Goal: Information Seeking & Learning: Learn about a topic

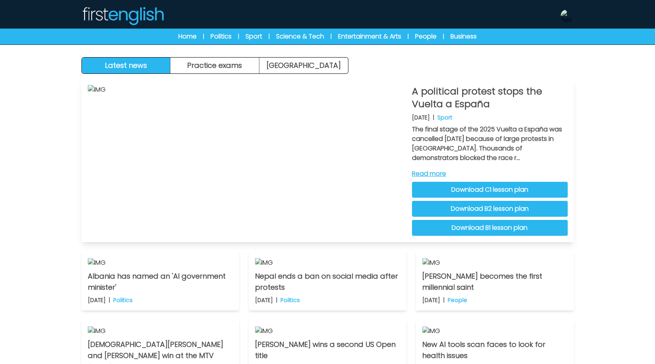
click at [236, 133] on img at bounding box center [247, 160] width 318 height 151
click at [439, 172] on link "Read more" at bounding box center [490, 174] width 156 height 10
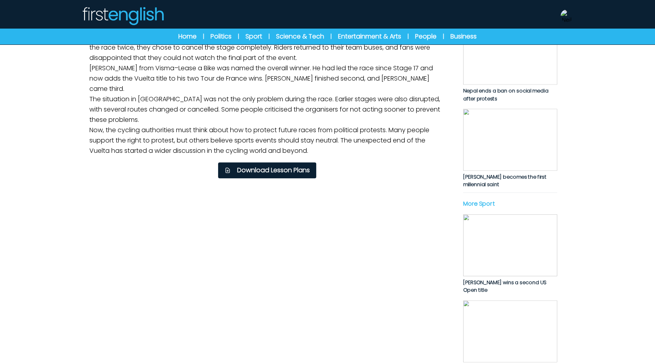
scroll to position [199, 0]
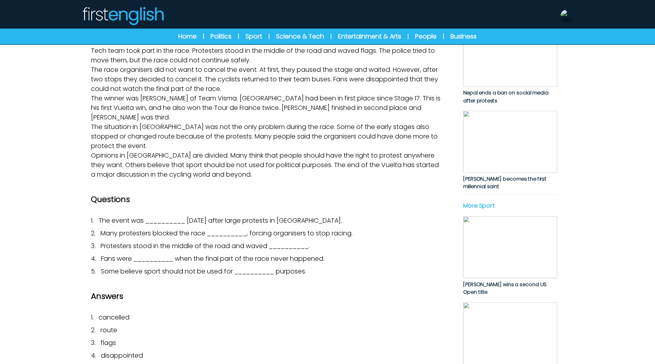
scroll to position [159, 0]
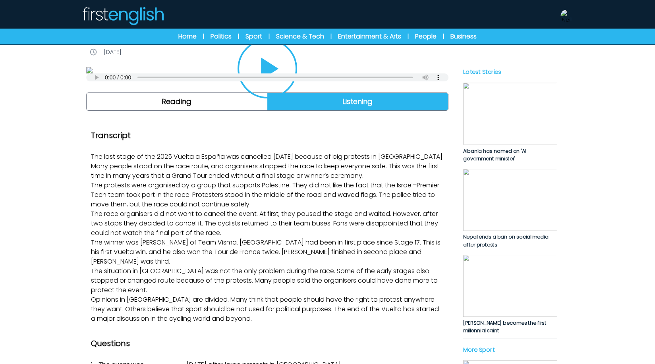
scroll to position [0, 0]
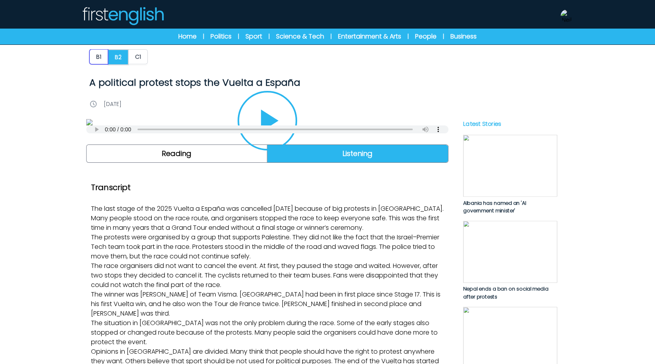
click at [101, 54] on button "B1" at bounding box center [98, 56] width 19 height 15
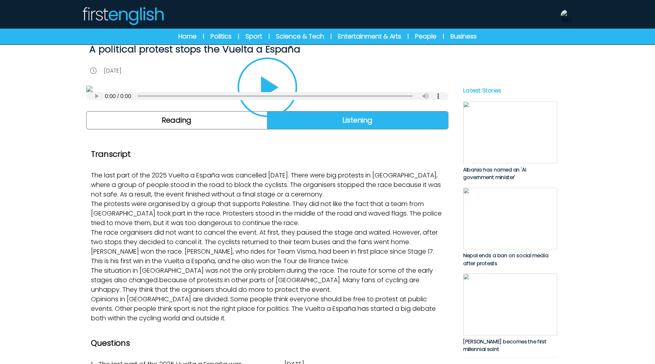
scroll to position [79, 0]
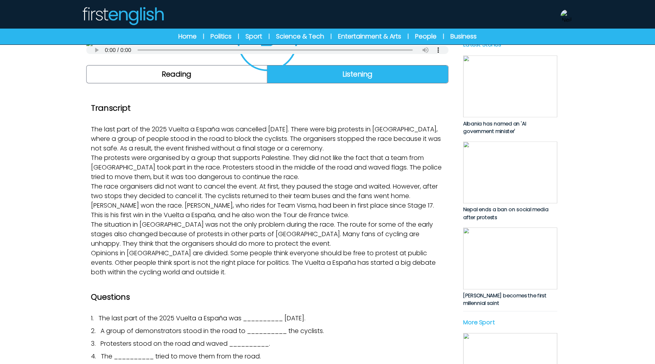
click at [302, 46] on img at bounding box center [267, 43] width 362 height 6
click at [259, 60] on icon "Play/Pause" at bounding box center [267, 41] width 38 height 38
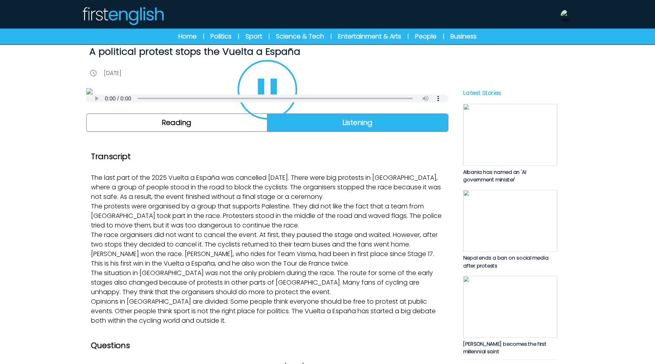
scroll to position [0, 0]
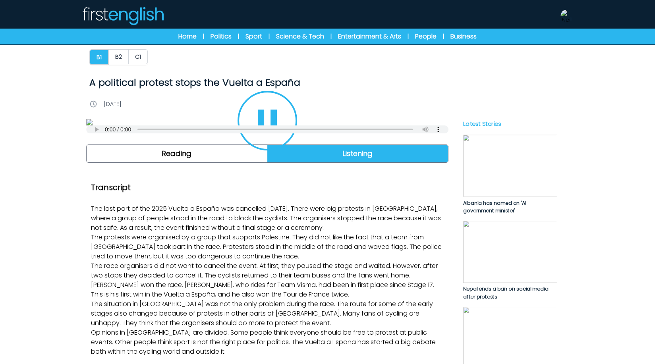
click at [265, 140] on icon "Play/Pause" at bounding box center [267, 121] width 38 height 38
click at [565, 19] on img at bounding box center [567, 16] width 13 height 13
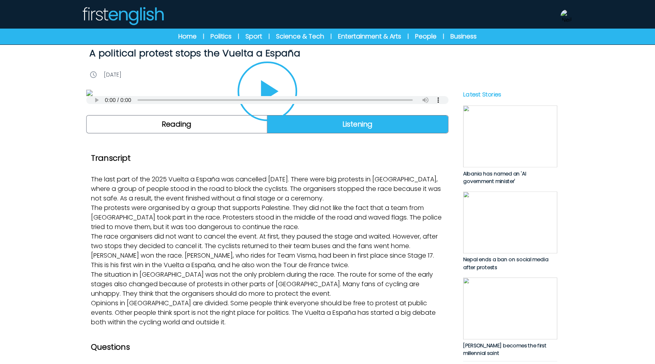
scroll to position [40, 0]
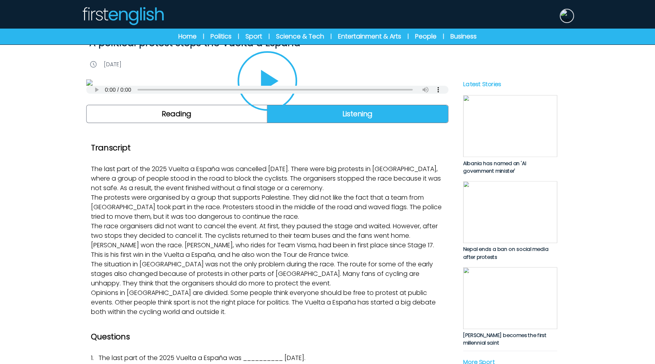
click at [565, 14] on img at bounding box center [567, 16] width 13 height 13
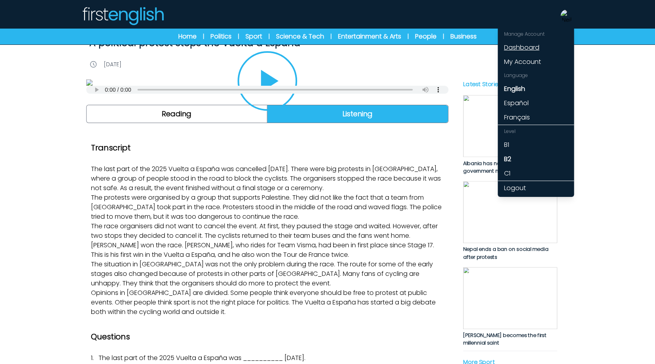
click at [536, 44] on link "Dashboard" at bounding box center [536, 48] width 76 height 14
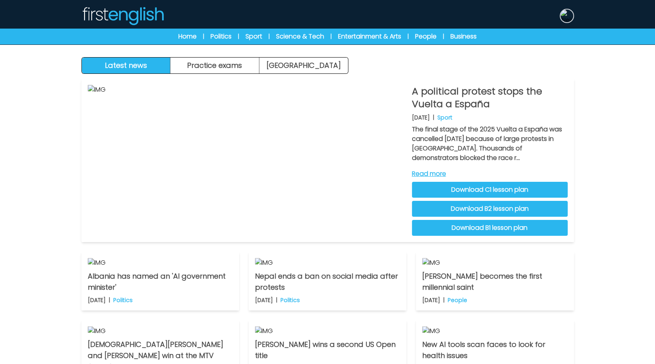
click at [568, 19] on img at bounding box center [567, 16] width 13 height 13
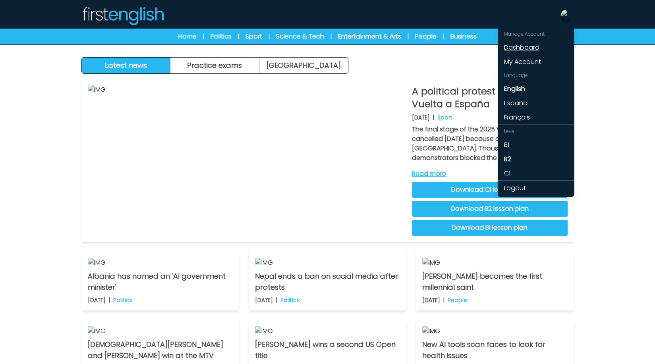
click at [531, 49] on link "Dashboard" at bounding box center [536, 48] width 76 height 14
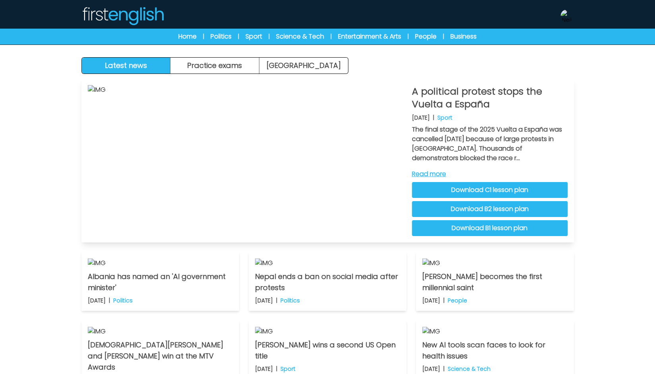
click at [423, 174] on link "Read more" at bounding box center [490, 174] width 156 height 10
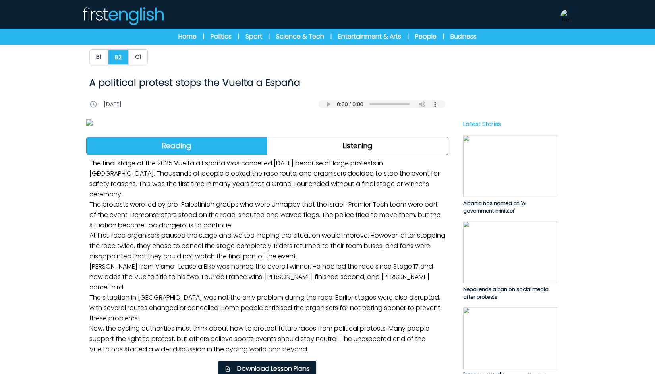
scroll to position [199, 0]
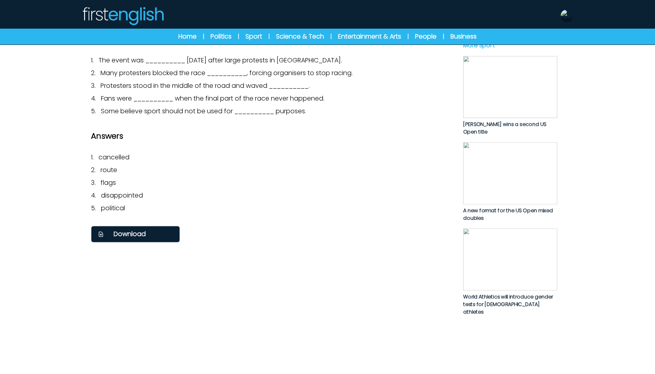
scroll to position [358, 0]
click at [89, 86] on div "Transcript The last stage of the 2025 Vuelta a España was cancelled [DATE] beca…" at bounding box center [267, 33] width 362 height 427
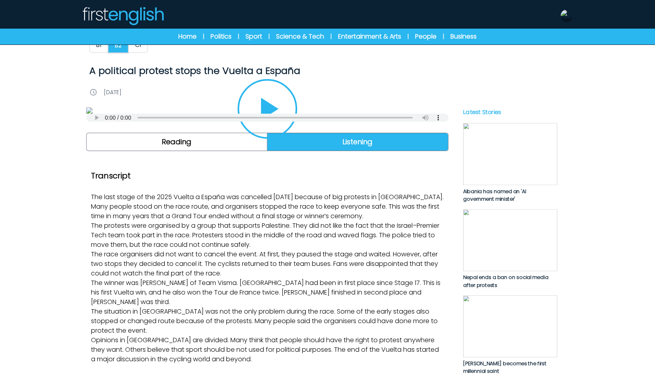
scroll to position [0, 0]
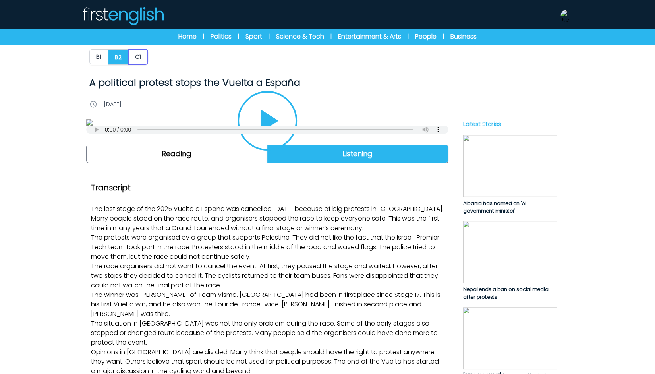
click at [138, 59] on button "C1" at bounding box center [137, 56] width 19 height 15
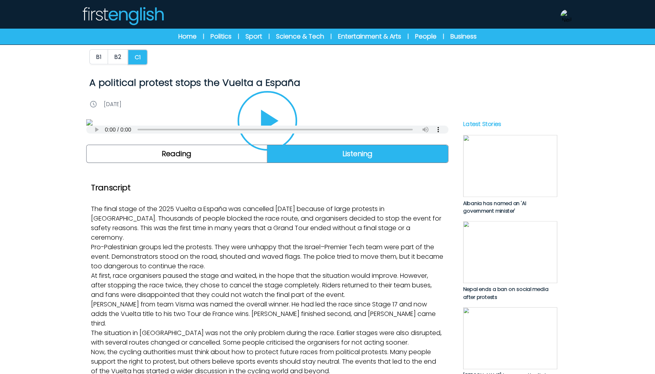
click at [280, 140] on icon "Play/Pause" at bounding box center [267, 121] width 38 height 38
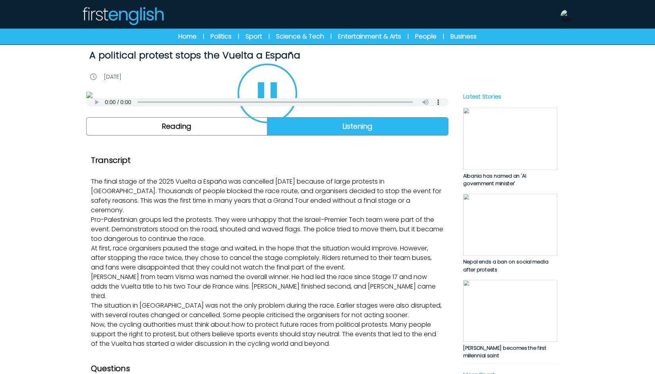
scroll to position [40, 0]
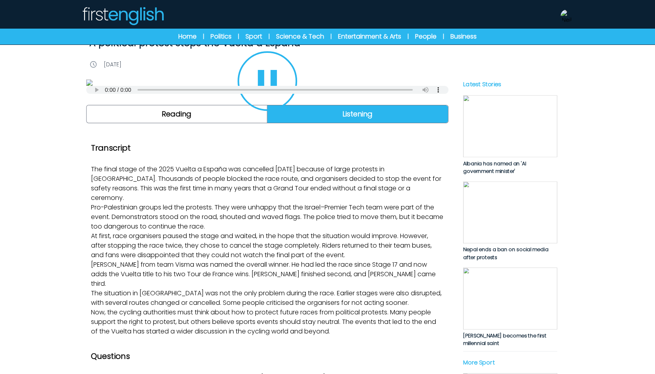
click at [286, 111] on button "Play/Pause" at bounding box center [268, 81] width 60 height 60
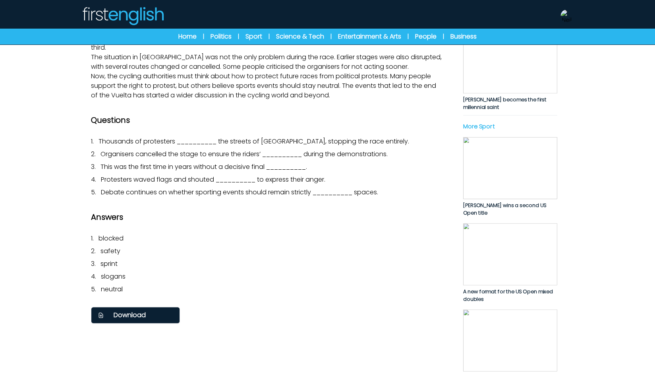
scroll to position [278, 0]
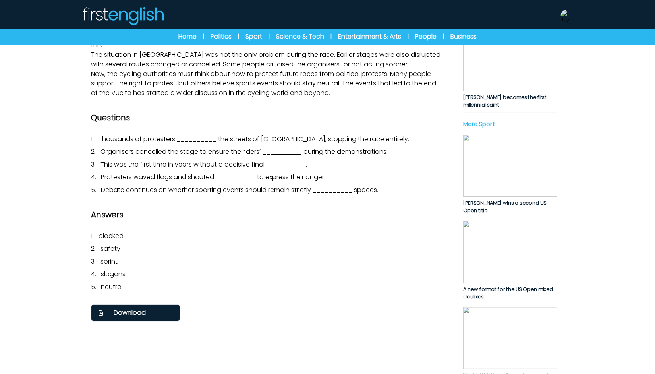
drag, startPoint x: 90, startPoint y: 166, endPoint x: 391, endPoint y: 306, distance: 331.7
click at [391, 306] on div "Transcript The final stage of the 2025 Vuelta a España was cancelled [DATE] bec…" at bounding box center [267, 112] width 362 height 427
copy div "Lor ipsum dolor si ame 2185 Consec a Elitse doe temporinc ut Labore etdolor ma …"
